Goal: Find contact information: Find contact information

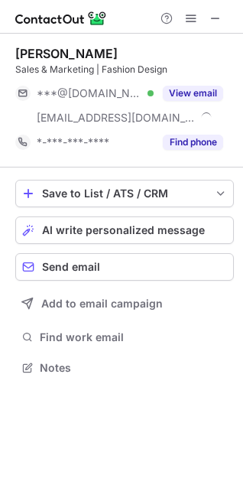
scroll to position [357, 243]
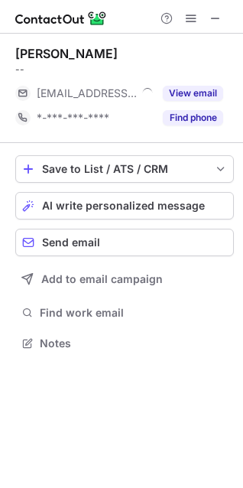
scroll to position [7, 7]
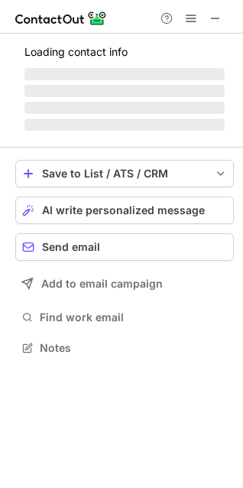
scroll to position [7, 7]
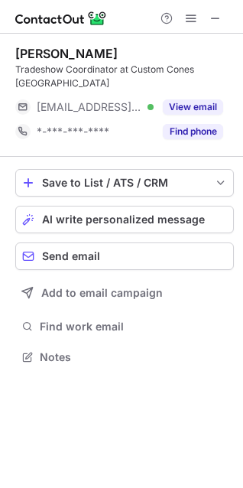
scroll to position [7, 7]
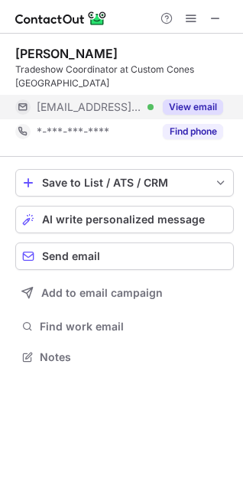
click at [188, 99] on button "View email" at bounding box center [193, 106] width 60 height 15
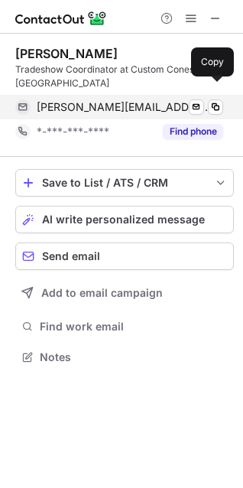
click at [118, 100] on span "mayra@customconesusa.com" at bounding box center [124, 107] width 175 height 14
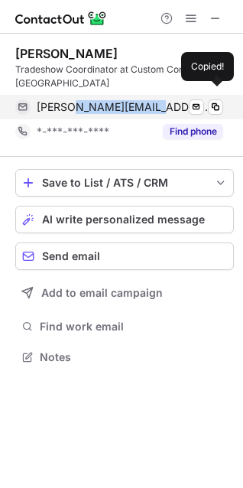
click at [118, 100] on span "mayra@customconesusa.com" at bounding box center [124, 107] width 175 height 14
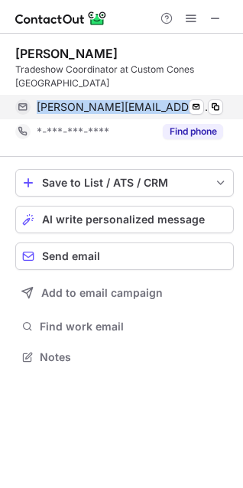
copy span "mayra@customconesusa.com"
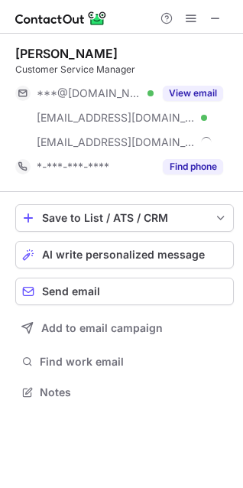
scroll to position [381, 243]
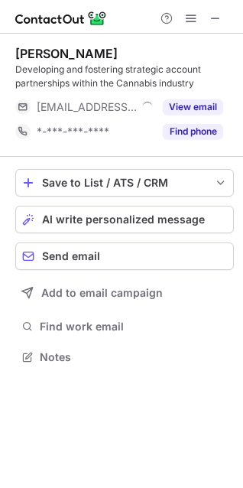
scroll to position [346, 243]
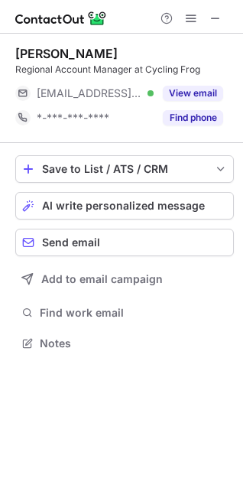
scroll to position [7, 7]
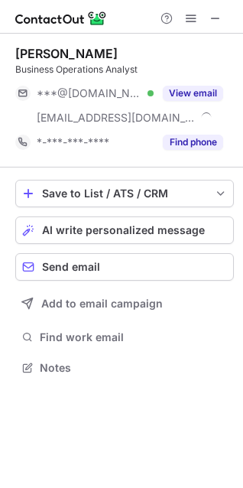
scroll to position [357, 243]
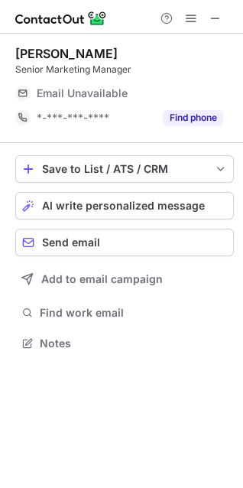
scroll to position [7, 7]
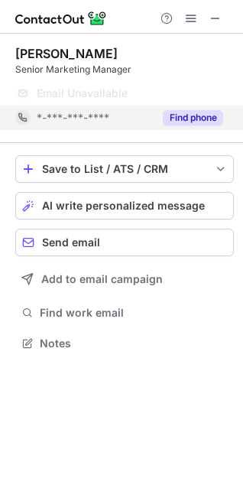
click at [161, 116] on div "Find phone" at bounding box center [189, 118] width 70 height 24
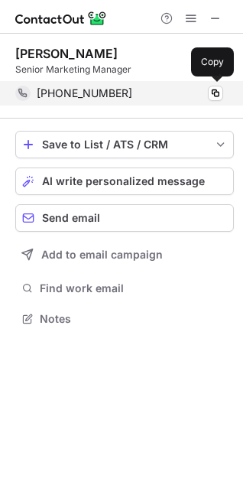
click at [67, 93] on span "+14252489348" at bounding box center [85, 93] width 96 height 14
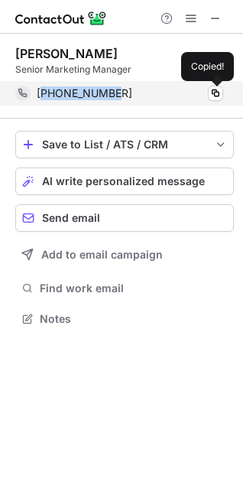
click at [67, 93] on span "+14252489348" at bounding box center [85, 93] width 96 height 14
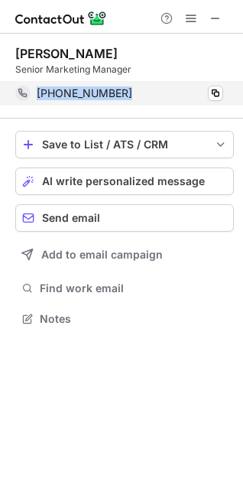
copy span "+14252489348"
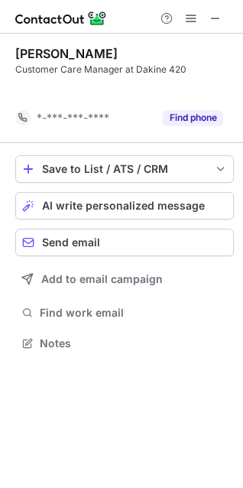
scroll to position [308, 243]
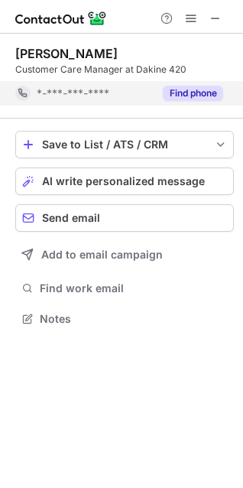
click at [191, 93] on button "Find phone" at bounding box center [193, 93] width 60 height 15
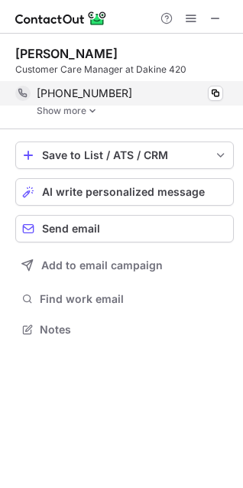
scroll to position [318, 243]
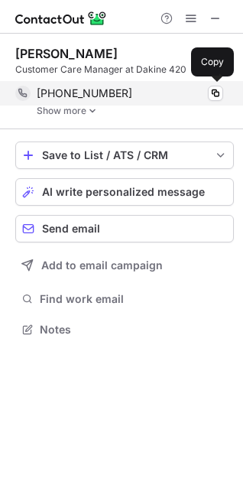
click at [84, 92] on span "[PHONE_NUMBER]" at bounding box center [85, 93] width 96 height 14
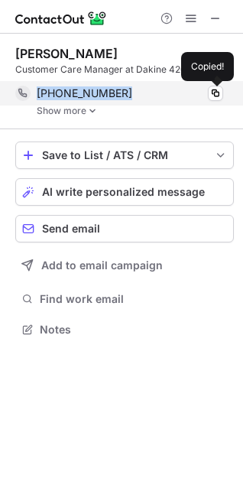
click at [83, 92] on span "[PHONE_NUMBER]" at bounding box center [85, 93] width 96 height 14
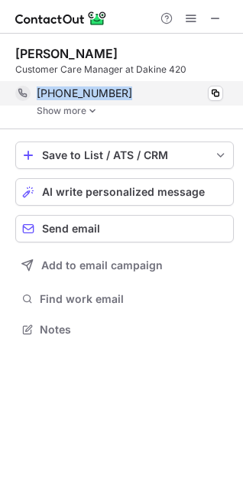
copy span "[PHONE_NUMBER]"
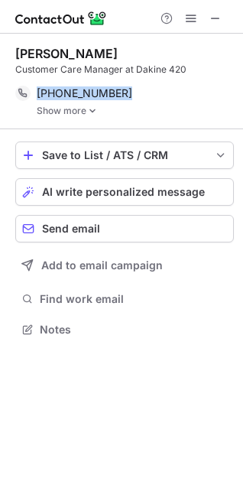
click at [95, 112] on img at bounding box center [92, 111] width 9 height 11
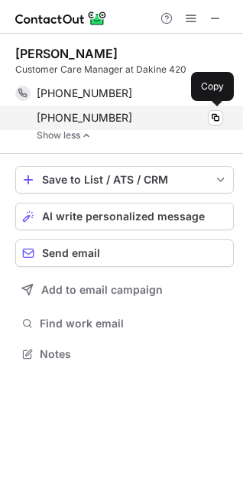
click at [76, 119] on span "[PHONE_NUMBER]" at bounding box center [85, 118] width 96 height 14
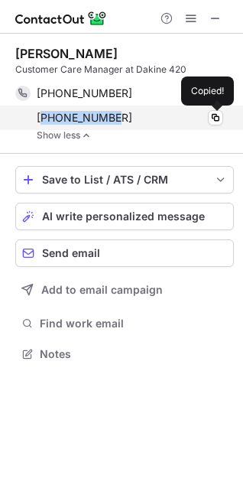
click at [76, 119] on span "+15413506394" at bounding box center [85, 118] width 96 height 14
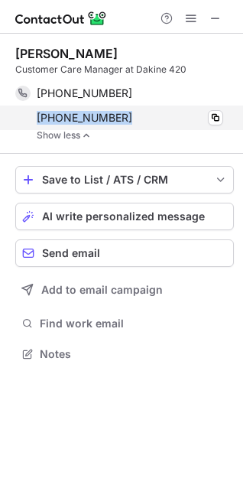
copy span "+15413506394"
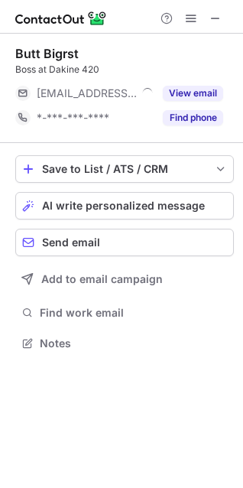
scroll to position [7, 7]
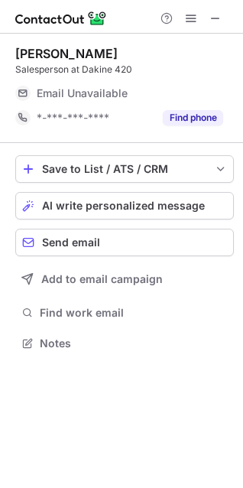
scroll to position [7, 7]
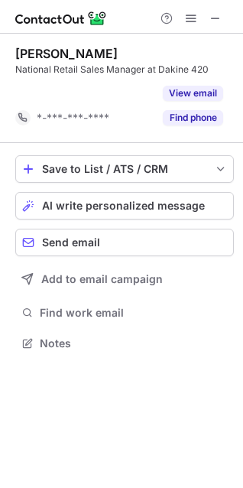
scroll to position [308, 243]
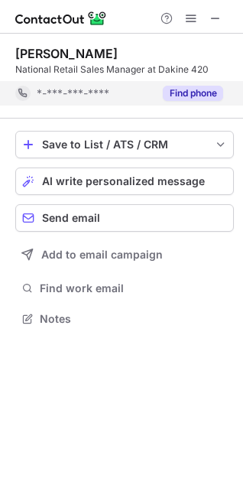
click at [202, 92] on button "Find phone" at bounding box center [193, 93] width 60 height 15
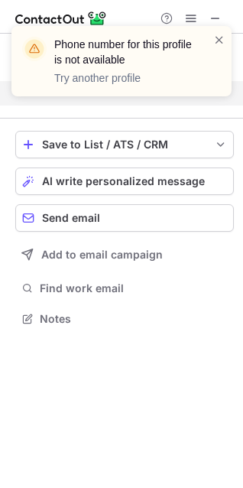
scroll to position [283, 243]
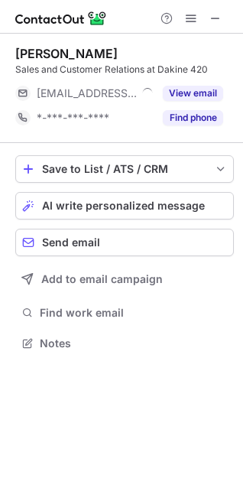
scroll to position [7, 7]
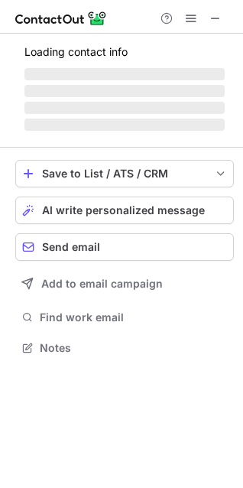
scroll to position [337, 243]
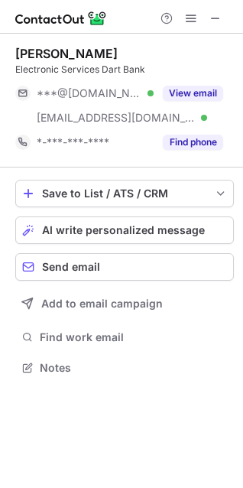
scroll to position [357, 243]
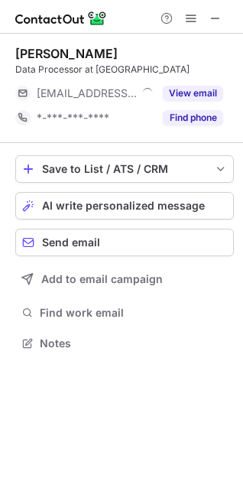
scroll to position [7, 7]
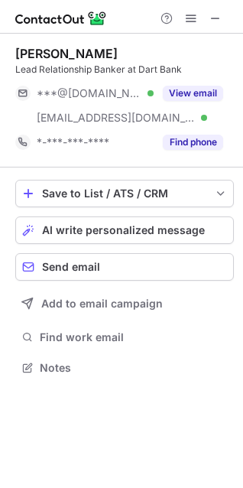
scroll to position [357, 243]
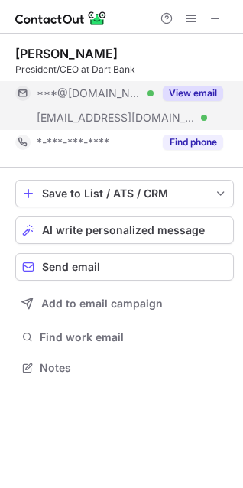
click at [199, 89] on button "View email" at bounding box center [193, 93] width 60 height 15
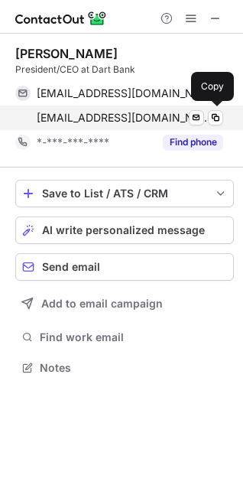
click at [95, 116] on span "[EMAIL_ADDRESS][DOMAIN_NAME]" at bounding box center [124, 118] width 175 height 14
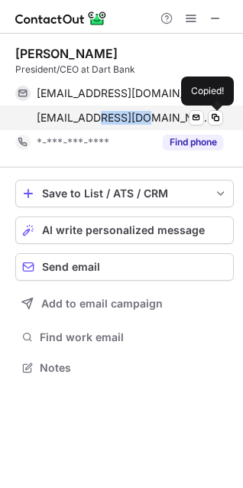
click at [95, 116] on span "[EMAIL_ADDRESS][DOMAIN_NAME]" at bounding box center [124, 118] width 175 height 14
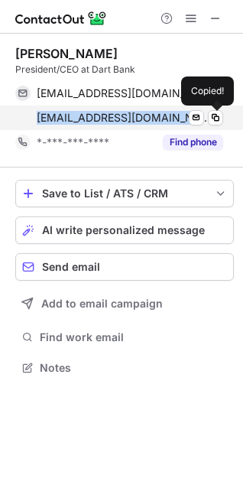
click at [95, 116] on span "[EMAIL_ADDRESS][DOMAIN_NAME]" at bounding box center [124, 118] width 175 height 14
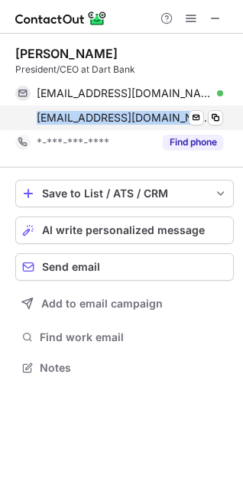
copy span "[EMAIL_ADDRESS][DOMAIN_NAME]"
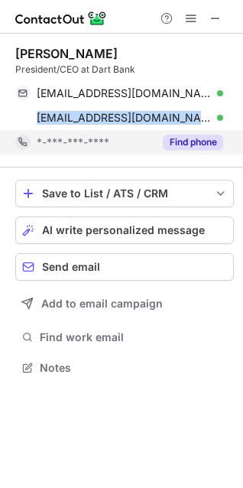
click at [174, 142] on button "Find phone" at bounding box center [193, 142] width 60 height 15
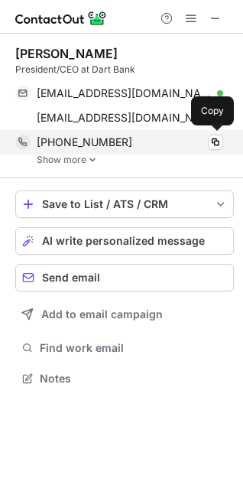
click at [83, 138] on span "[PHONE_NUMBER]" at bounding box center [85, 142] width 96 height 14
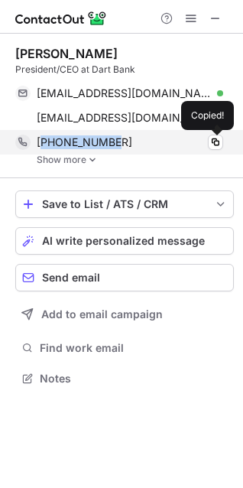
click at [83, 138] on span "[PHONE_NUMBER]" at bounding box center [85, 142] width 96 height 14
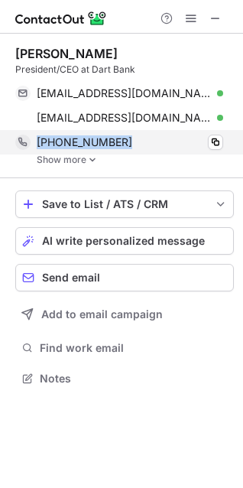
copy span "[PHONE_NUMBER]"
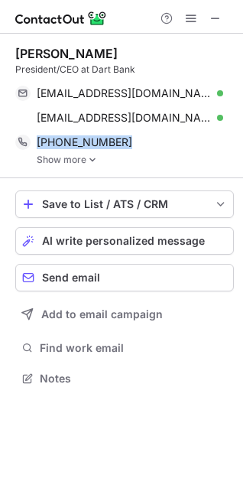
click at [90, 159] on img at bounding box center [92, 160] width 9 height 11
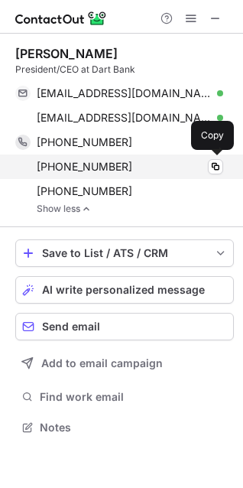
click at [81, 167] on span "[PHONE_NUMBER]" at bounding box center [85, 167] width 96 height 14
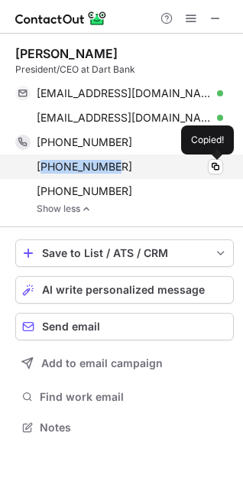
click at [81, 167] on span "[PHONE_NUMBER]" at bounding box center [85, 167] width 96 height 14
click at [80, 166] on span "[PHONE_NUMBER]" at bounding box center [85, 167] width 96 height 14
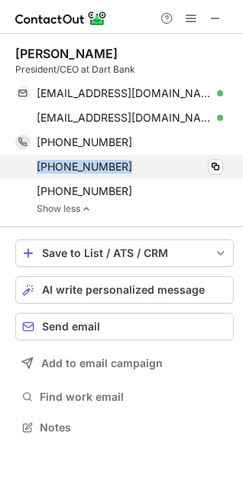
copy span "[PHONE_NUMBER]"
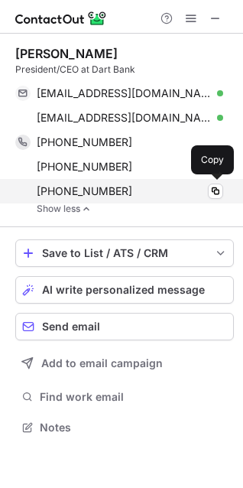
click at [78, 190] on span "[PHONE_NUMBER]" at bounding box center [85, 191] width 96 height 14
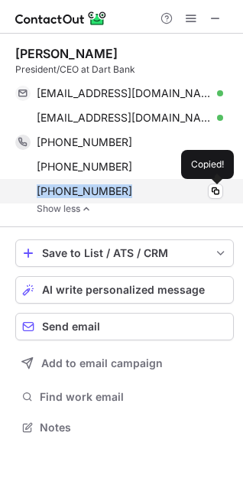
click at [78, 190] on span "[PHONE_NUMBER]" at bounding box center [85, 191] width 96 height 14
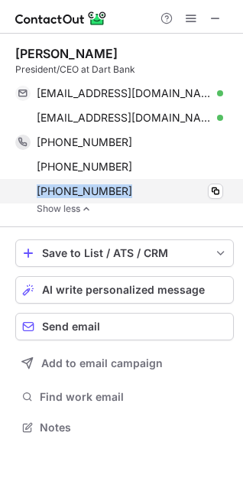
copy span "[PHONE_NUMBER]"
